Goal: Information Seeking & Learning: Learn about a topic

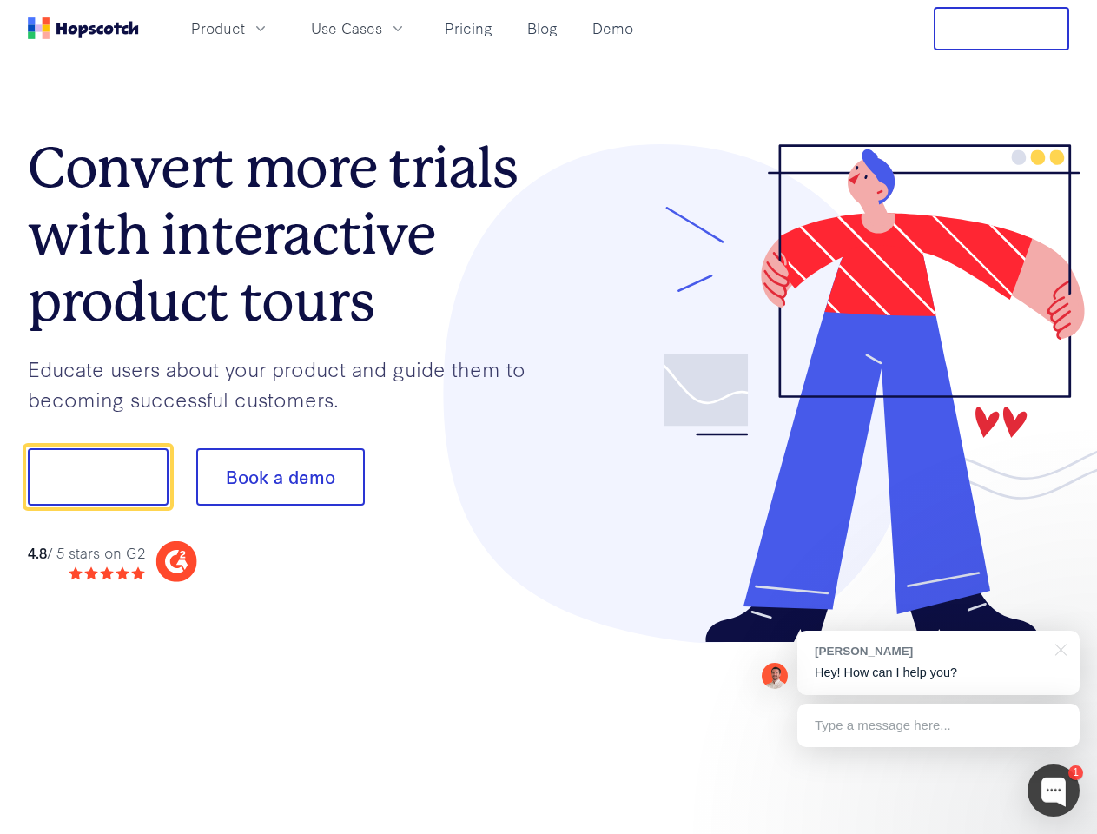
click at [549, 417] on div at bounding box center [809, 393] width 521 height 499
click at [245, 28] on span "Product" at bounding box center [218, 28] width 54 height 22
click at [382, 28] on span "Use Cases" at bounding box center [346, 28] width 71 height 22
click at [1001, 29] on button "Free Trial" at bounding box center [1001, 28] width 135 height 43
click at [97, 477] on button "Show me!" at bounding box center [98, 476] width 141 height 57
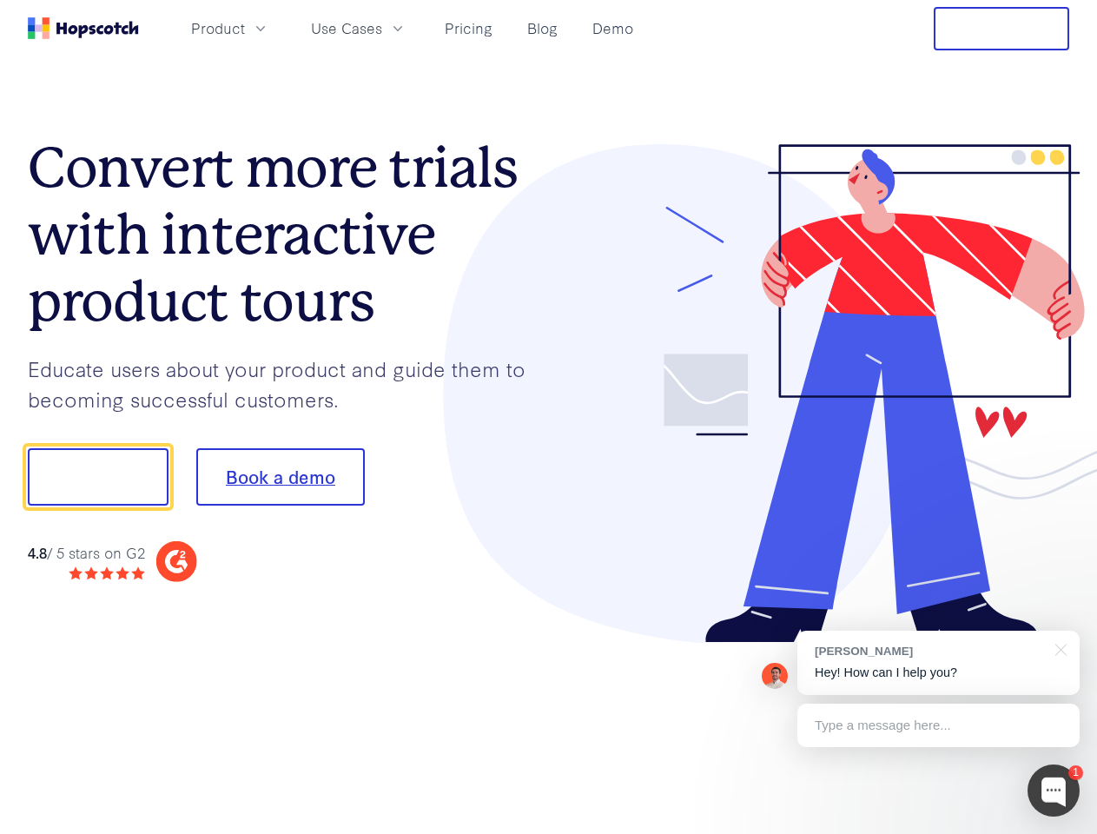
click at [280, 477] on button "Book a demo" at bounding box center [280, 476] width 168 height 57
click at [1054, 790] on div at bounding box center [1053, 790] width 52 height 52
click at [938, 663] on div "[PERSON_NAME] Hey! How can I help you?" at bounding box center [938, 663] width 282 height 64
click at [1058, 648] on div at bounding box center [917, 474] width 326 height 579
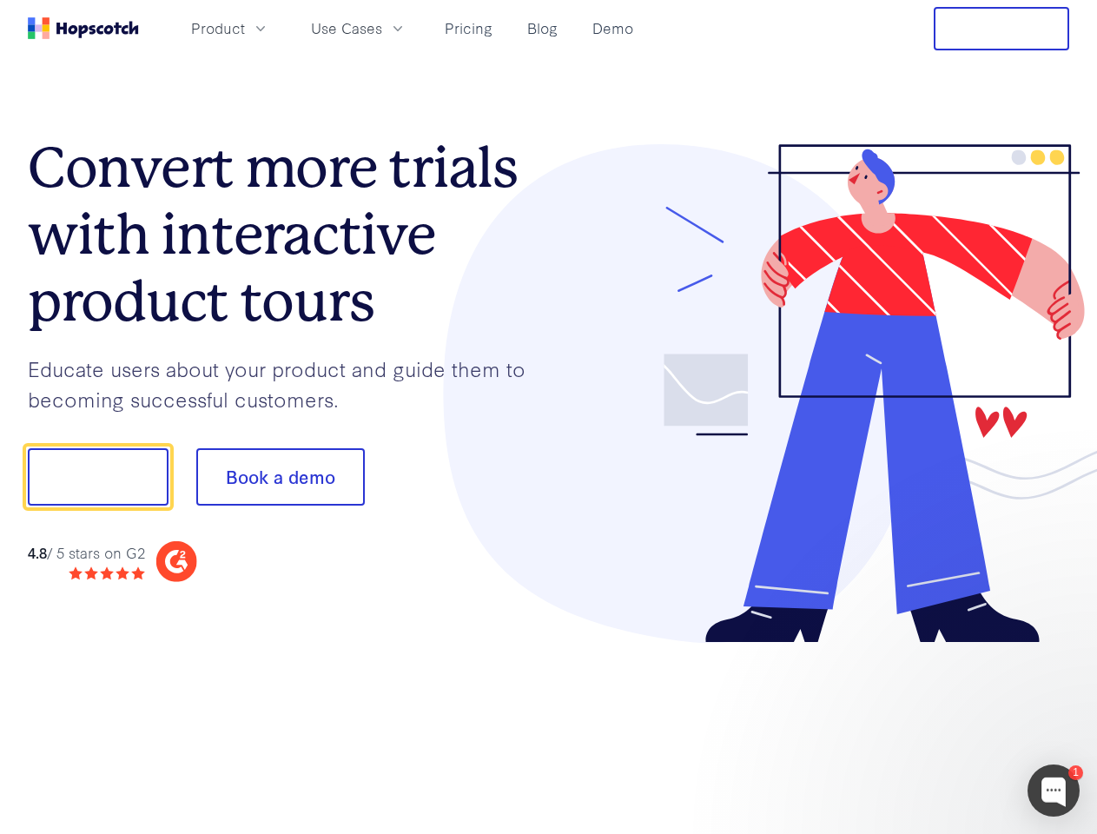
click at [938, 725] on div at bounding box center [917, 591] width 326 height 347
